Goal: Information Seeking & Learning: Find contact information

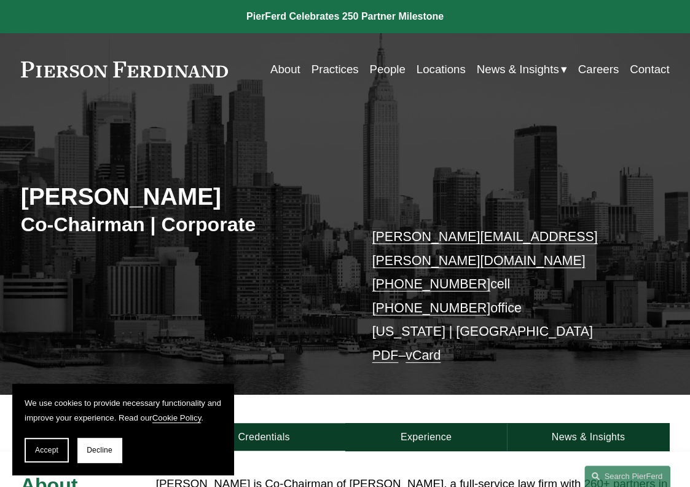
click at [372, 68] on link "People" at bounding box center [387, 69] width 36 height 23
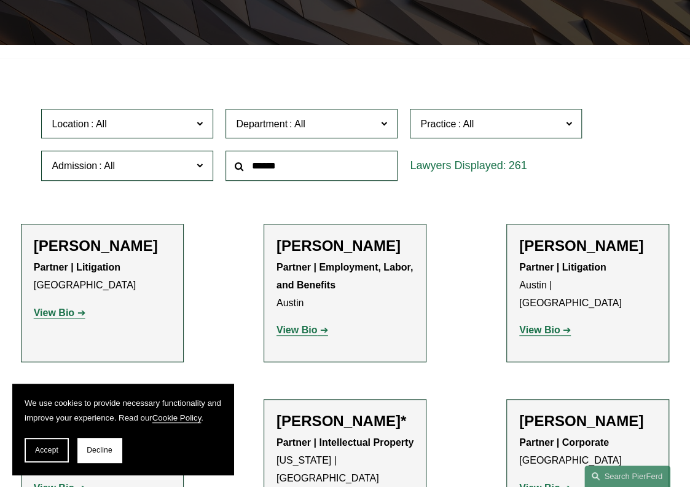
scroll to position [250, 0]
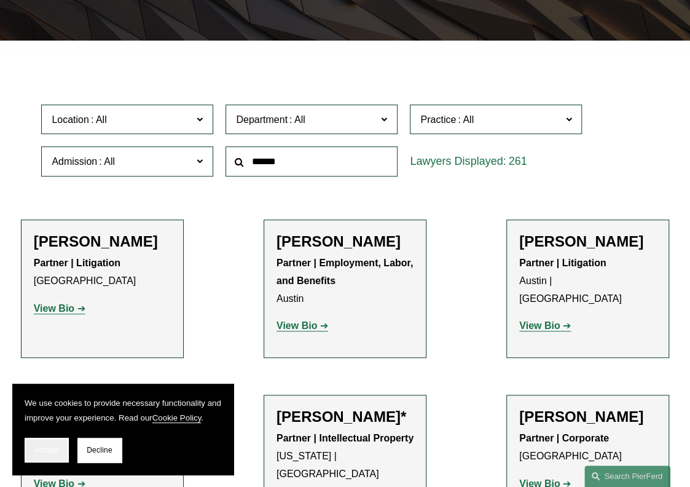
click at [57, 447] on span "Accept" at bounding box center [46, 449] width 23 height 9
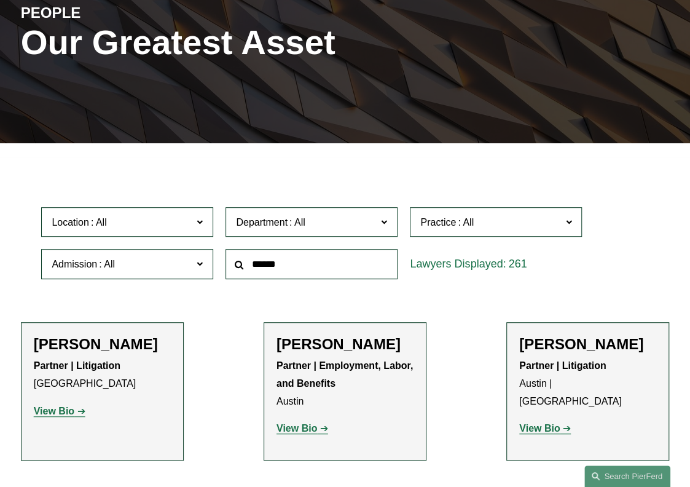
scroll to position [145, 0]
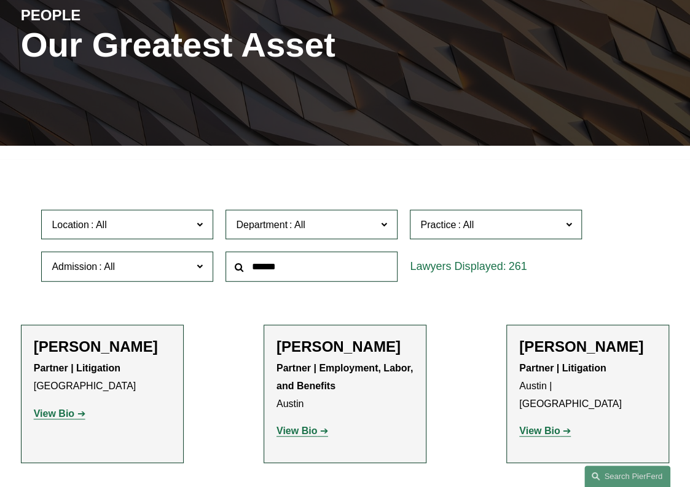
click at [206, 235] on label "Location" at bounding box center [127, 224] width 172 height 30
click at [0, 0] on link "New York" at bounding box center [0, 0] width 0 height 0
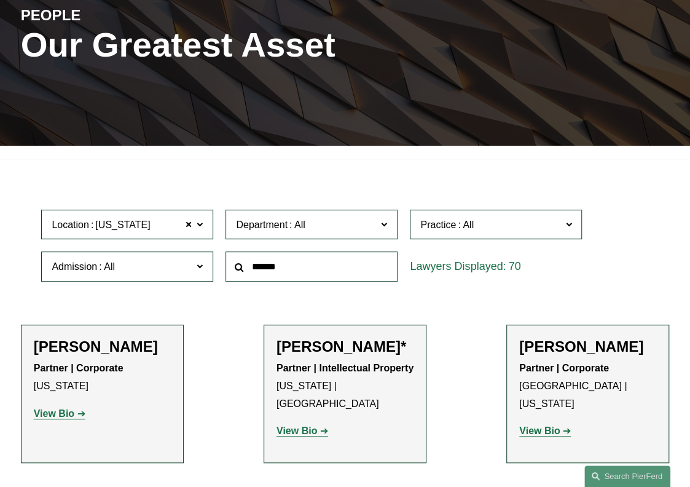
click at [165, 221] on span "Location New York" at bounding box center [122, 224] width 141 height 17
click at [221, 158] on div at bounding box center [345, 153] width 690 height 14
click at [392, 149] on div at bounding box center [345, 153] width 690 height 14
click at [192, 229] on span at bounding box center [188, 224] width 7 height 16
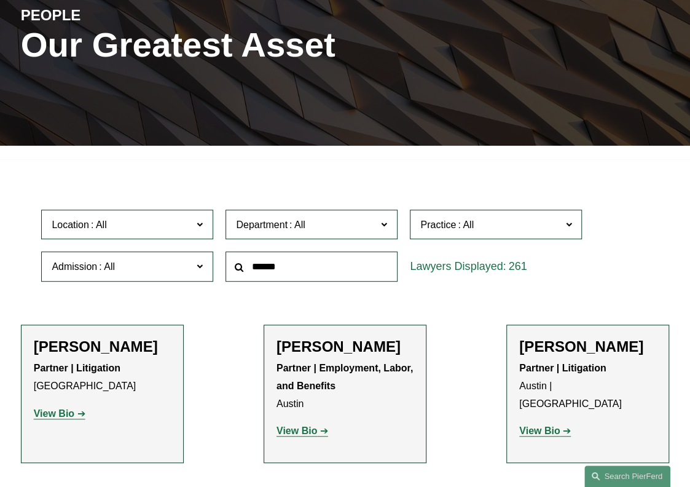
click at [205, 224] on label "Location" at bounding box center [127, 224] width 172 height 30
click at [315, 272] on input "text" at bounding box center [311, 266] width 172 height 30
type input "*******"
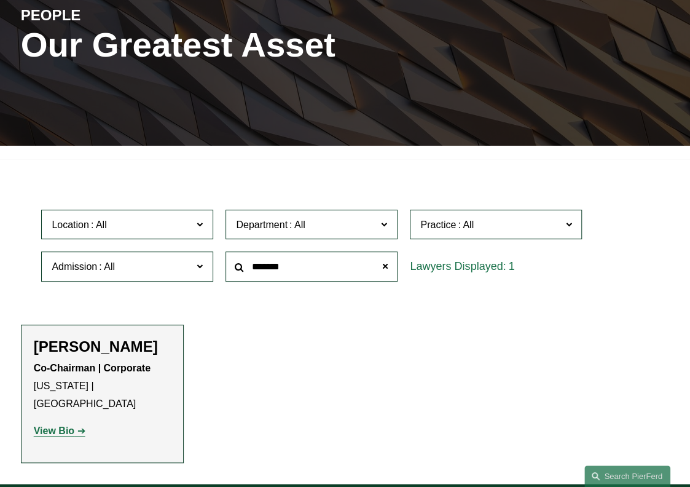
click at [68, 425] on strong "View Bio" at bounding box center [54, 430] width 41 height 10
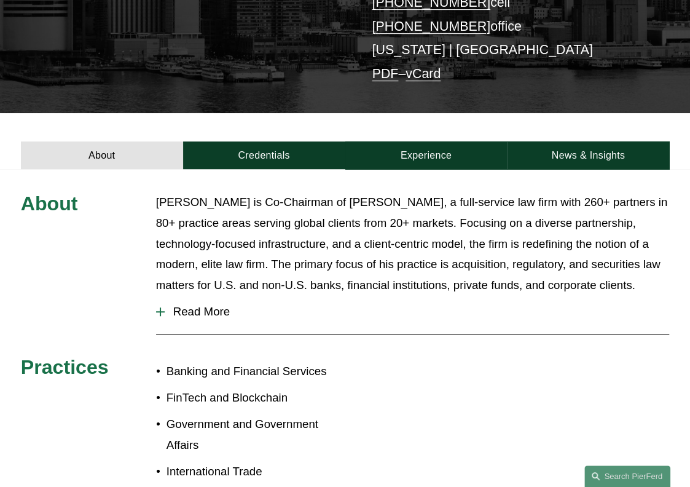
scroll to position [276, 0]
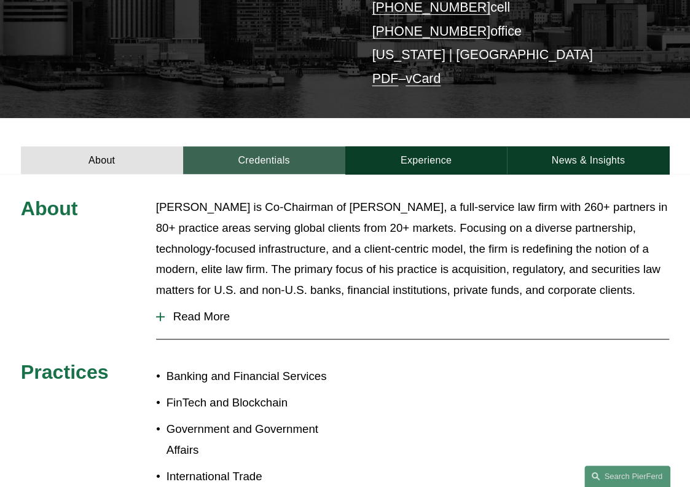
click at [284, 146] on link "Credentials" at bounding box center [264, 160] width 162 height 28
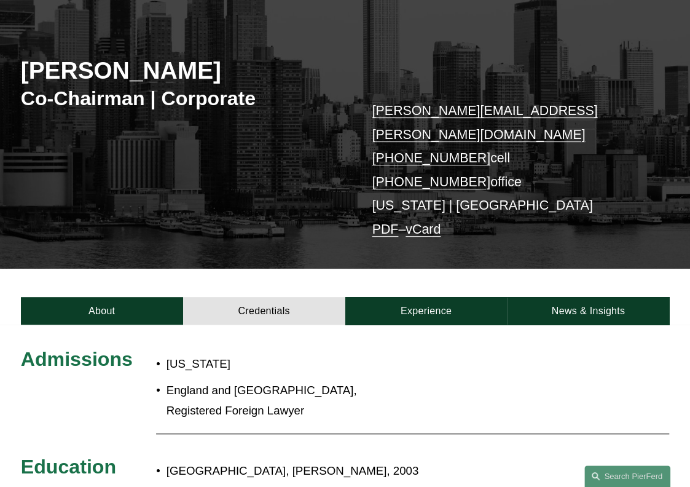
scroll to position [0, 0]
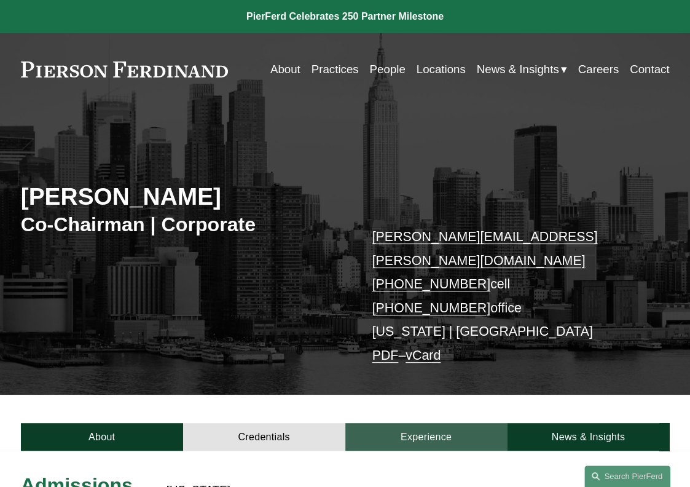
click at [427, 423] on link "Experience" at bounding box center [426, 437] width 162 height 28
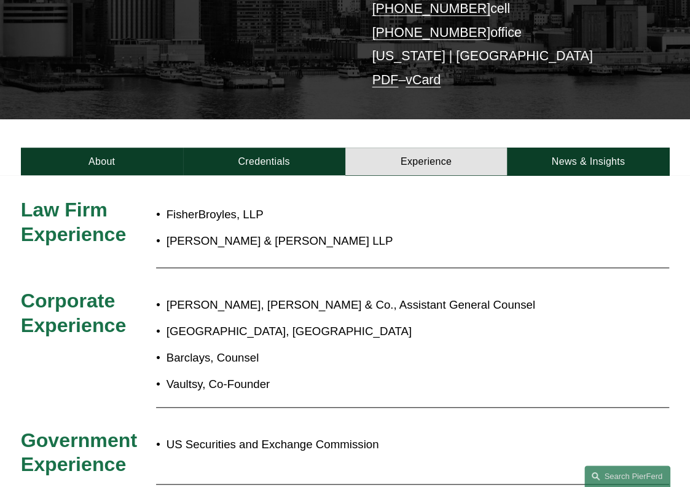
scroll to position [283, 0]
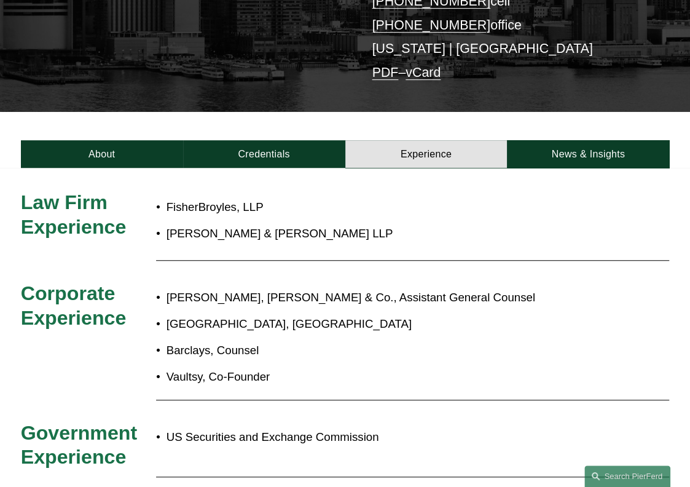
click at [376, 65] on link "PDF" at bounding box center [385, 72] width 26 height 15
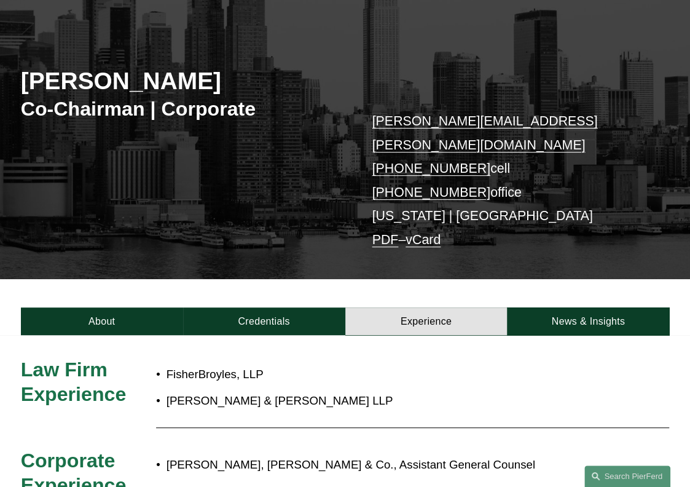
scroll to position [0, 0]
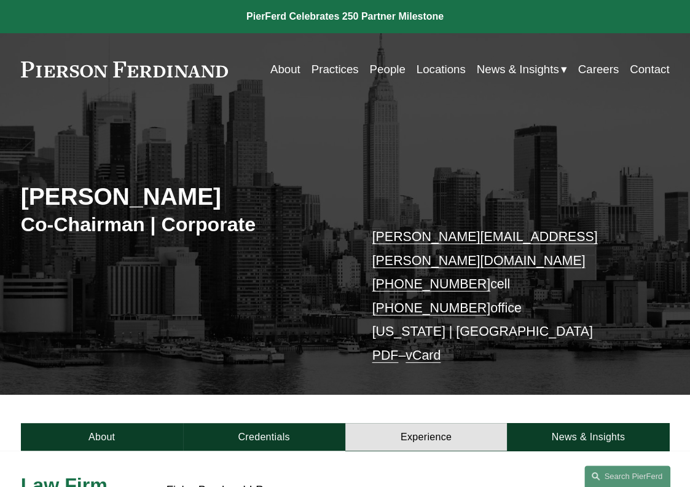
drag, startPoint x: 225, startPoint y: 209, endPoint x: 6, endPoint y: 205, distance: 220.0
click at [6, 205] on div "Michael Pierson Co-Chairman | Corporate michael.pierson@pierferd.com +1.202.445…" at bounding box center [345, 261] width 690 height 268
copy h2 "Michael Pierson"
drag, startPoint x: 235, startPoint y: 72, endPoint x: 60, endPoint y: 75, distance: 175.1
click at [75, 74] on div "About Practices People Locations News & Insights News" at bounding box center [345, 69] width 649 height 23
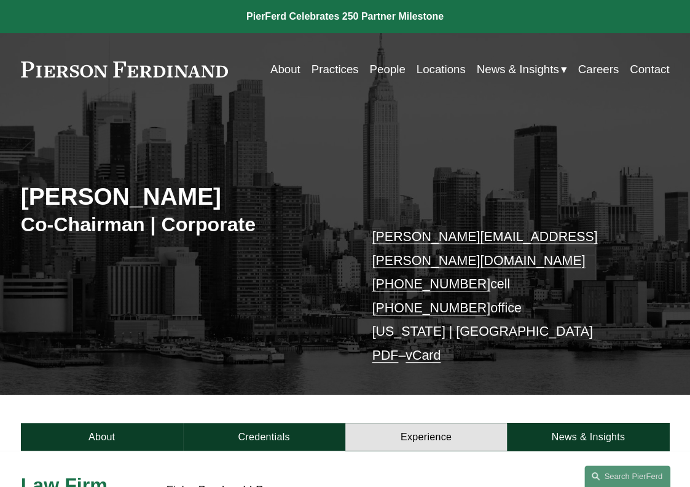
drag, startPoint x: 18, startPoint y: 71, endPoint x: 210, endPoint y: 74, distance: 192.3
click at [85, 73] on div "Skip to Content About Practices People Locations" at bounding box center [345, 69] width 690 height 72
drag, startPoint x: 296, startPoint y: 69, endPoint x: 288, endPoint y: 71, distance: 8.1
click at [296, 69] on nav "About Practices People Locations News & Insights News Insights Blogs Careers Co…" at bounding box center [469, 69] width 399 height 23
click at [272, 72] on link "About" at bounding box center [285, 69] width 30 height 23
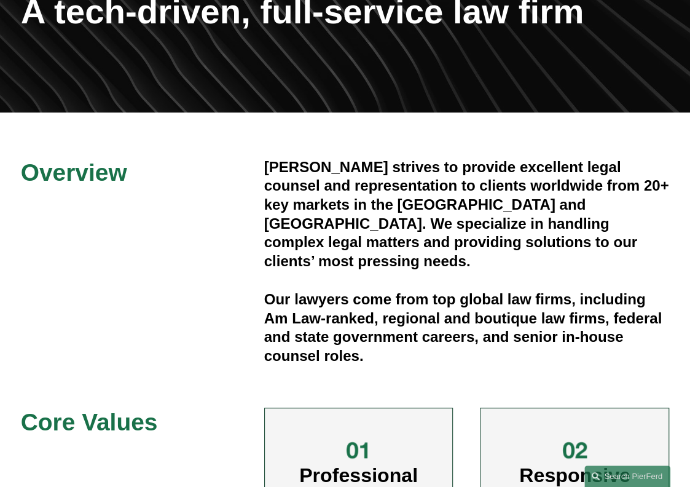
scroll to position [165, 0]
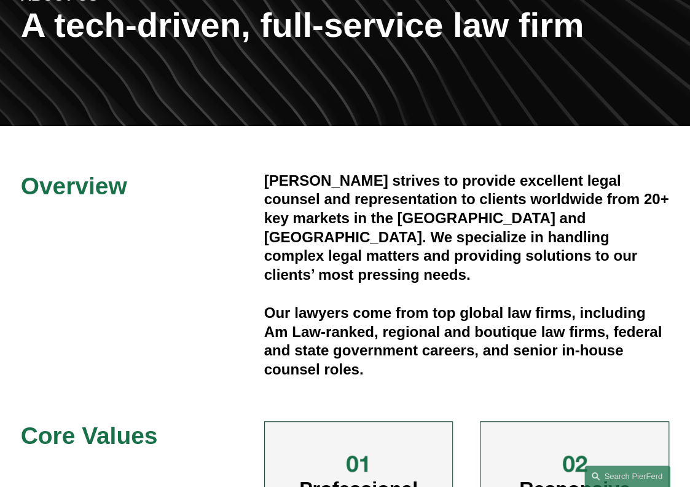
click at [173, 310] on div "Overview Pierson Ferdinand strives to provide excellent legal counsel and repre…" at bounding box center [345, 421] width 690 height 501
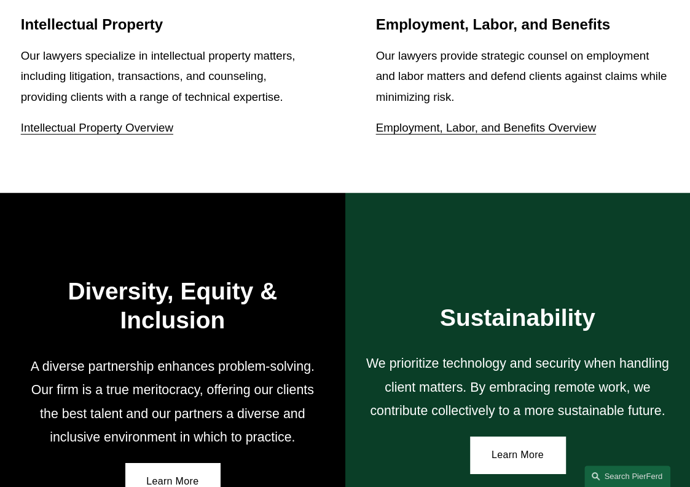
scroll to position [1608, 0]
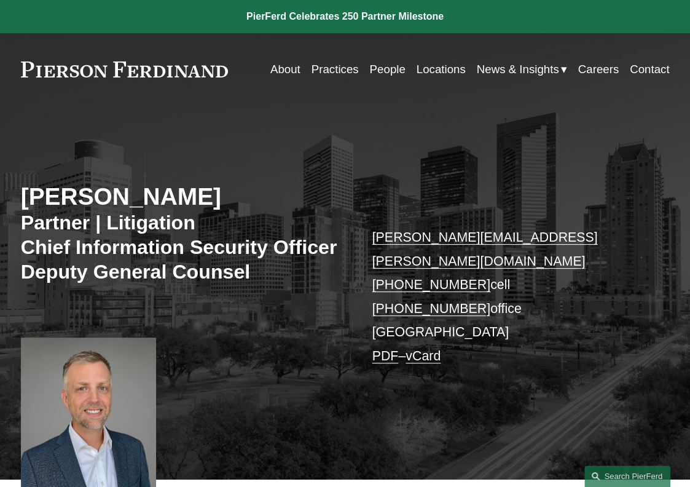
click at [437, 66] on link "Locations" at bounding box center [441, 69] width 49 height 23
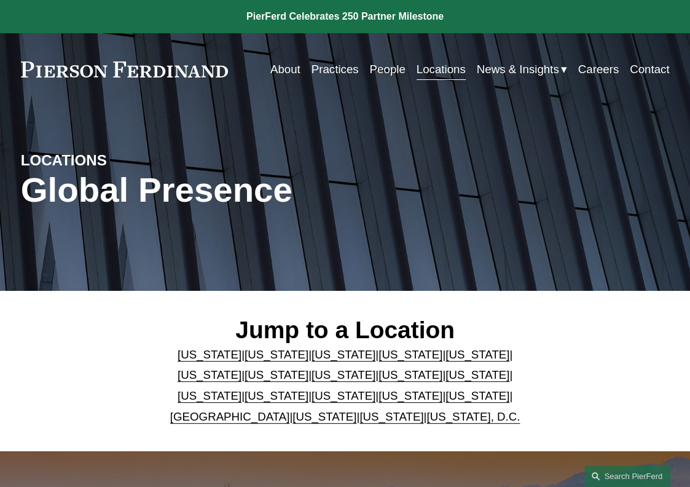
click at [445, 401] on link "[US_STATE]" at bounding box center [477, 395] width 64 height 13
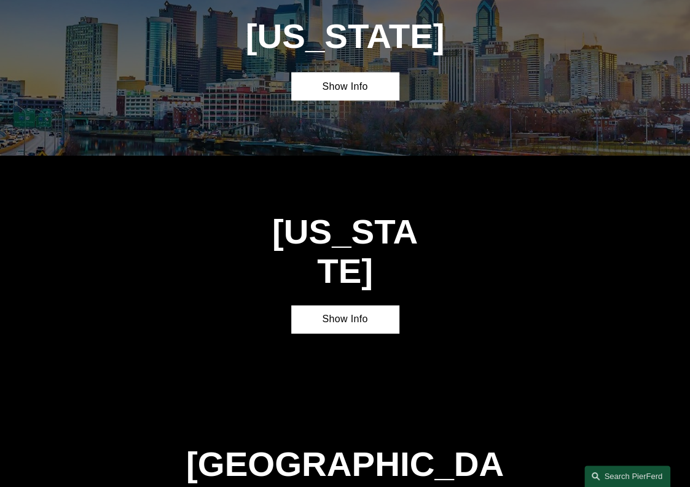
scroll to position [3222, 0]
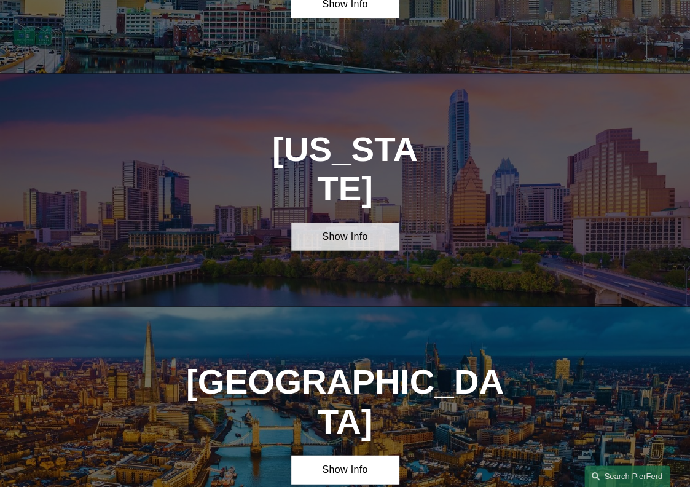
click at [334, 223] on link "Show Info" at bounding box center [345, 237] width 108 height 28
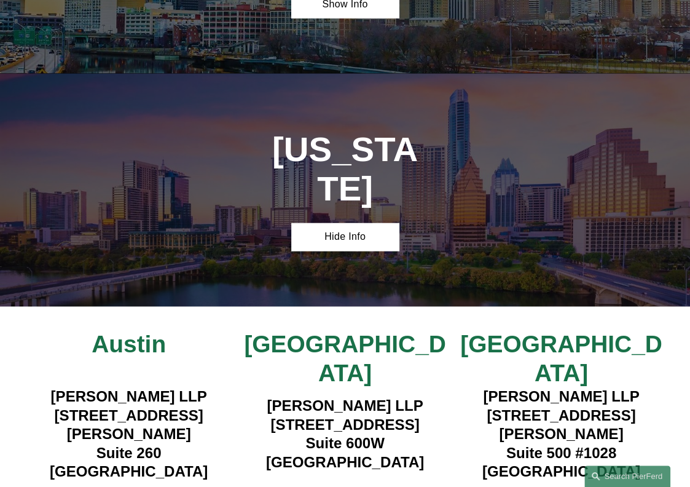
click at [360, 486] on strong "View Lawyers" at bounding box center [339, 494] width 75 height 13
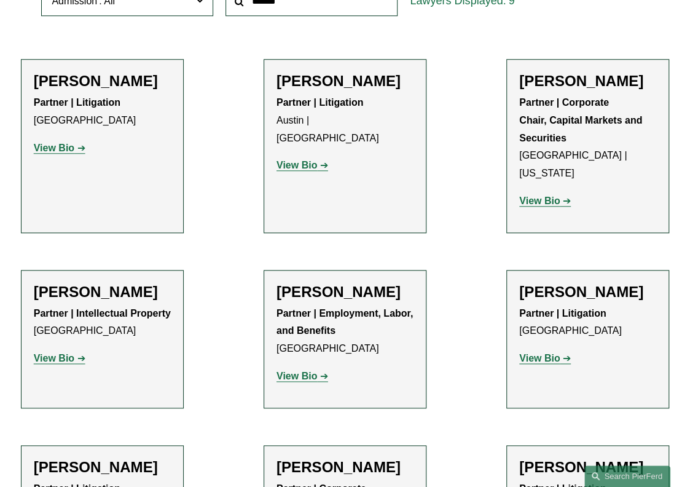
scroll to position [405, 0]
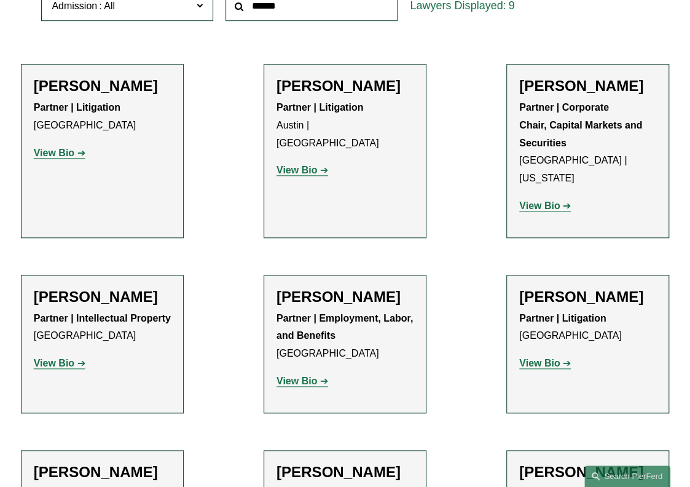
click at [307, 165] on strong "View Bio" at bounding box center [296, 170] width 41 height 10
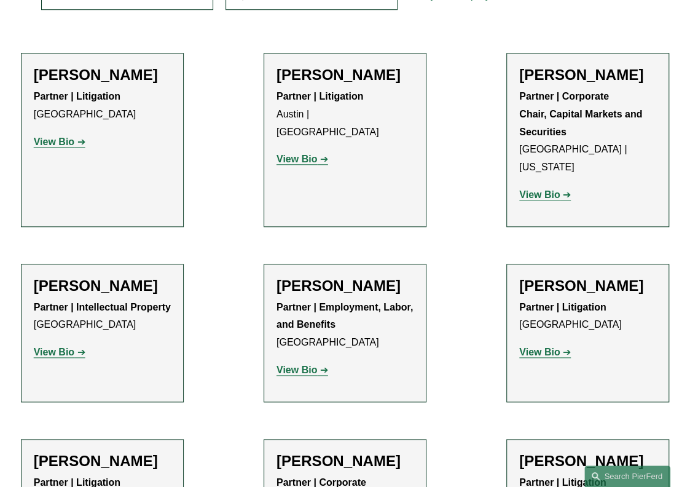
scroll to position [424, 0]
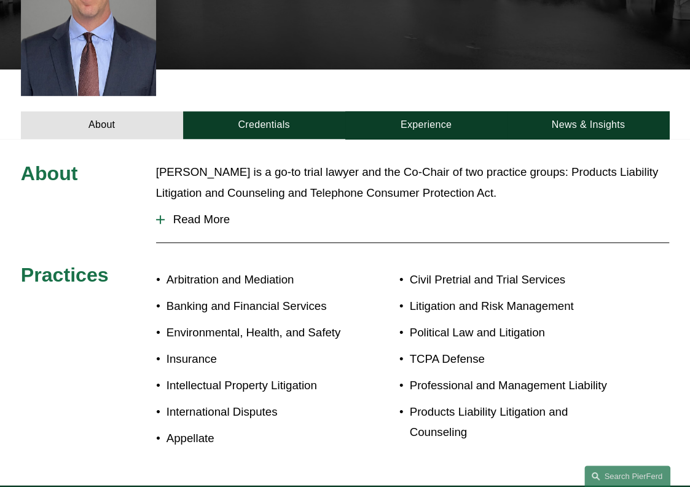
scroll to position [367, 0]
